Goal: Transaction & Acquisition: Purchase product/service

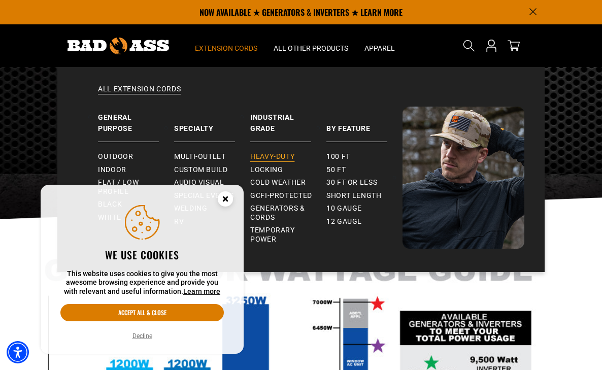
click at [274, 156] on span "Heavy-Duty" at bounding box center [272, 156] width 44 height 9
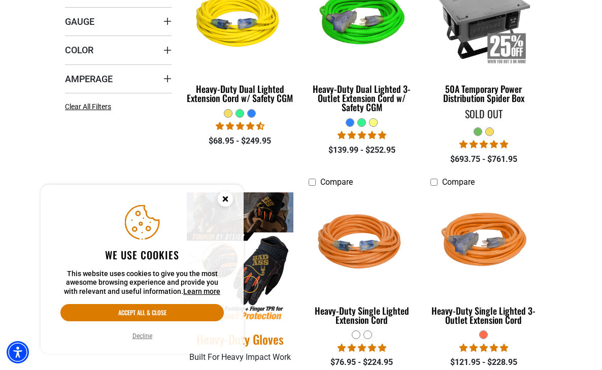
scroll to position [355, 0]
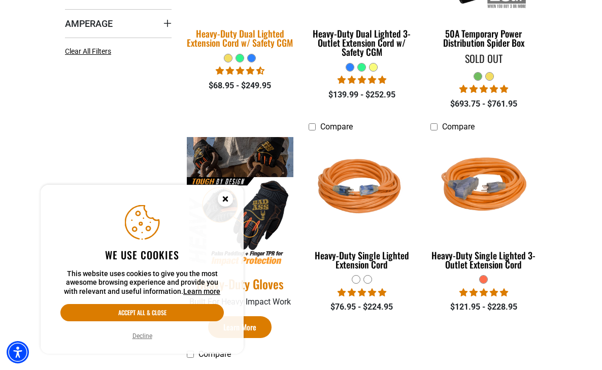
click at [245, 47] on div "Heavy-Duty Dual Lighted Extension Cord w/ Safety CGM" at bounding box center [240, 38] width 107 height 18
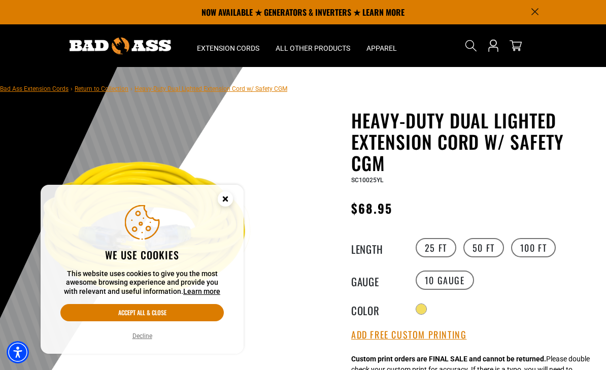
scroll to position [51, 0]
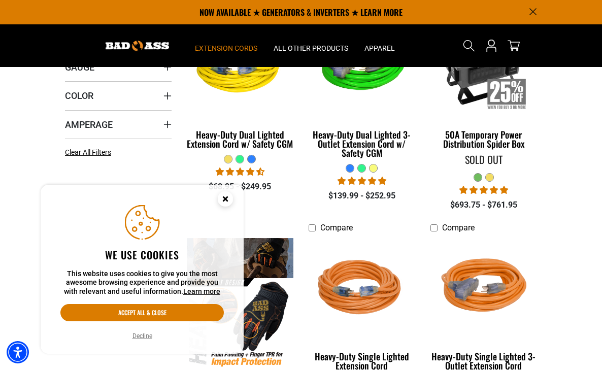
scroll to position [254, 0]
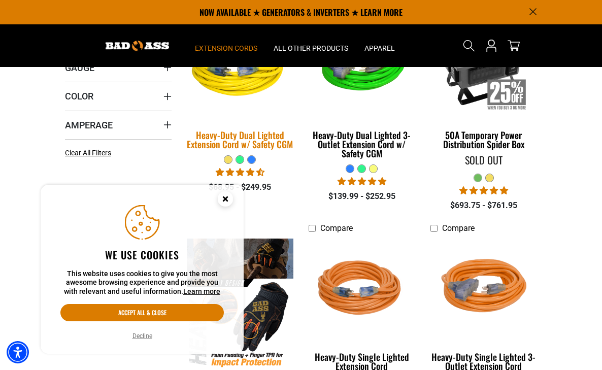
click at [206, 122] on img at bounding box center [240, 68] width 122 height 110
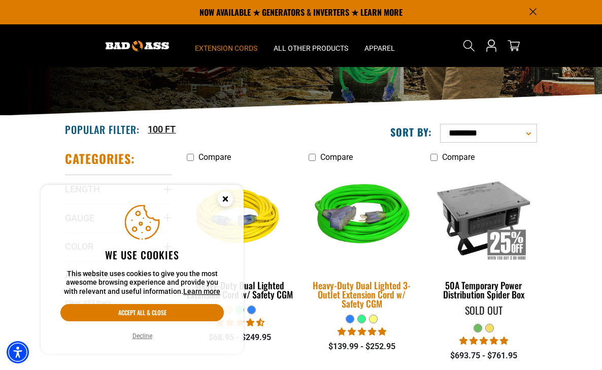
scroll to position [101, 0]
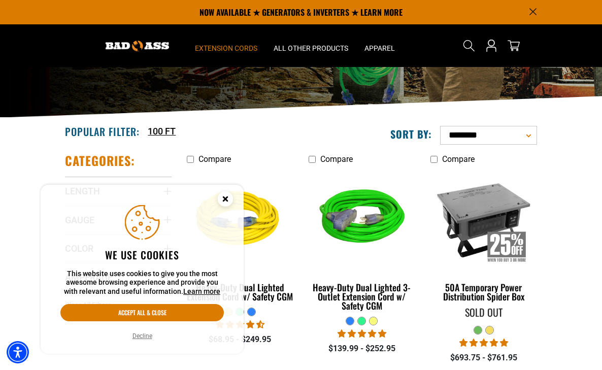
click at [226, 197] on circle "Close this option" at bounding box center [225, 198] width 15 height 15
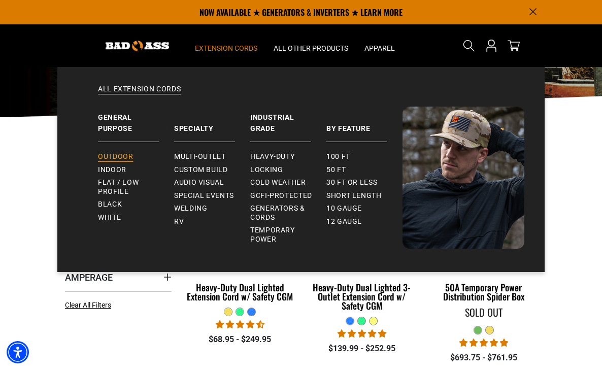
click at [101, 156] on link "Outdoor" at bounding box center [136, 156] width 76 height 13
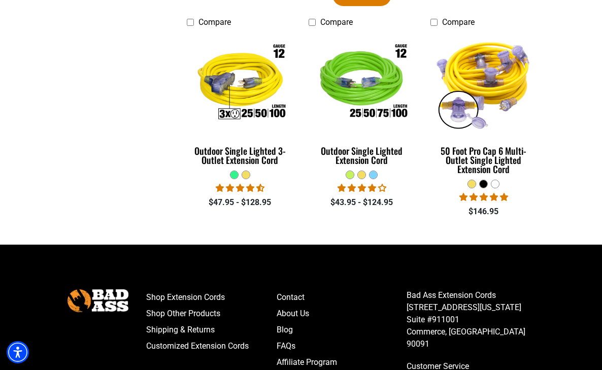
scroll to position [710, 0]
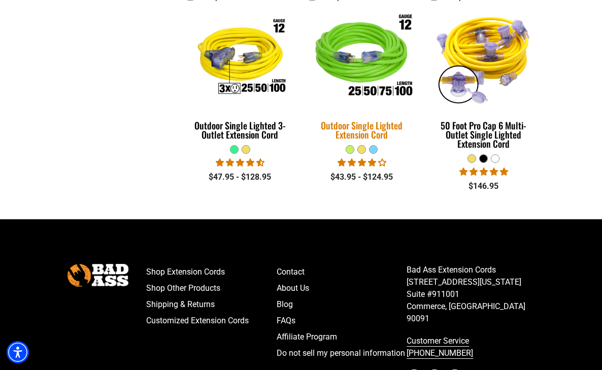
click at [389, 113] on img at bounding box center [362, 58] width 122 height 110
